Goal: Entertainment & Leisure: Browse casually

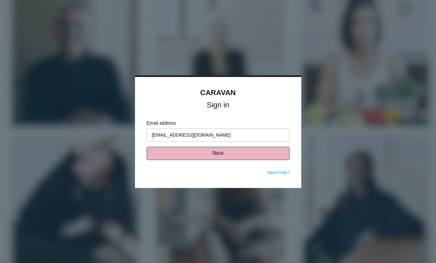
type input "tsdaskin@gmail.com"
click at [220, 153] on button "Next" at bounding box center [218, 153] width 143 height 13
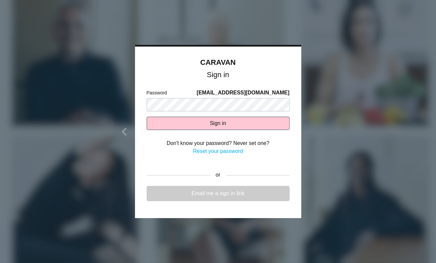
click at [199, 194] on link "Email me a sign in link" at bounding box center [218, 193] width 143 height 15
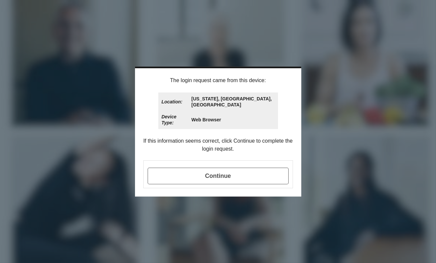
click at [210, 168] on span "Continue" at bounding box center [218, 176] width 141 height 17
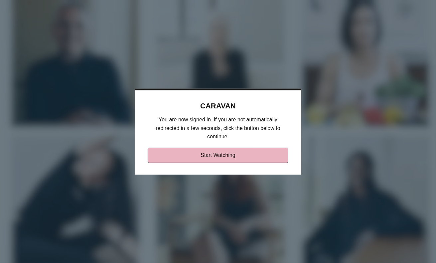
click at [213, 159] on link "Start Watching" at bounding box center [218, 155] width 141 height 15
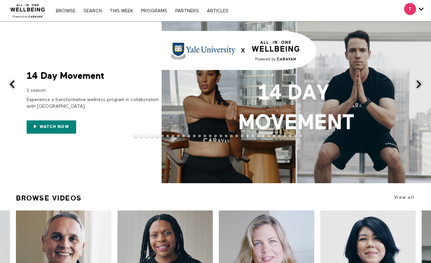
click at [261, 115] on span at bounding box center [296, 103] width 269 height 162
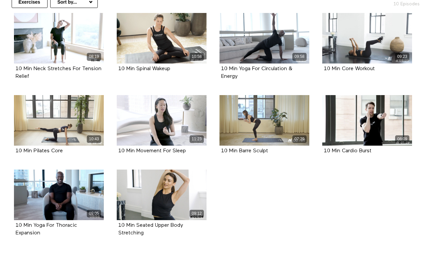
scroll to position [154, 0]
